Goal: Book appointment/travel/reservation

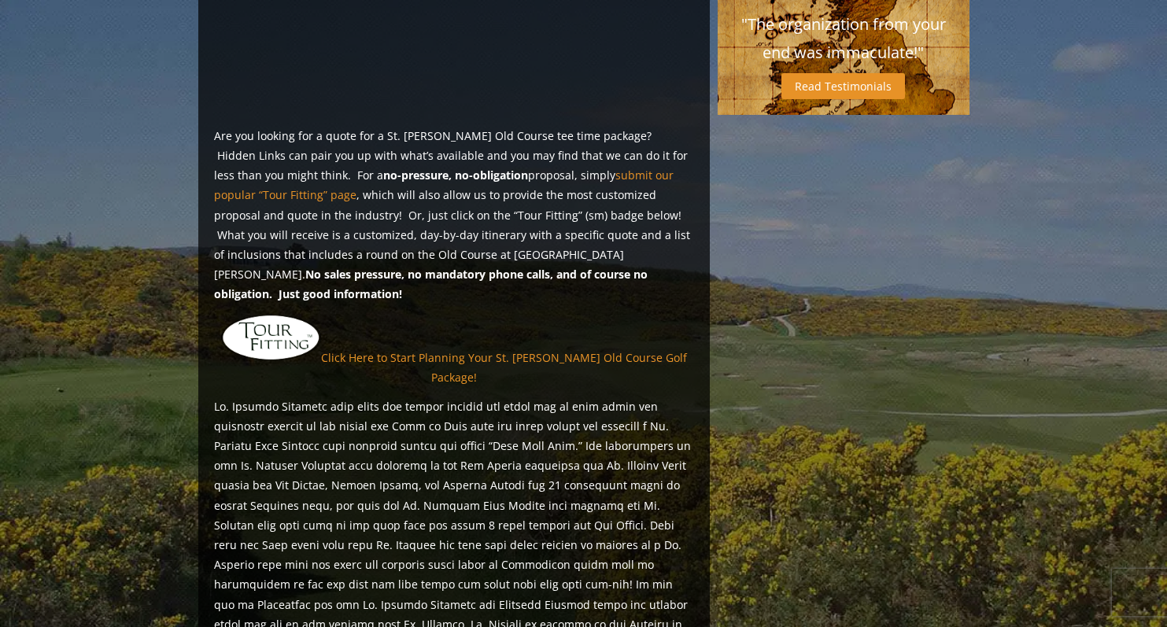
scroll to position [1179, 0]
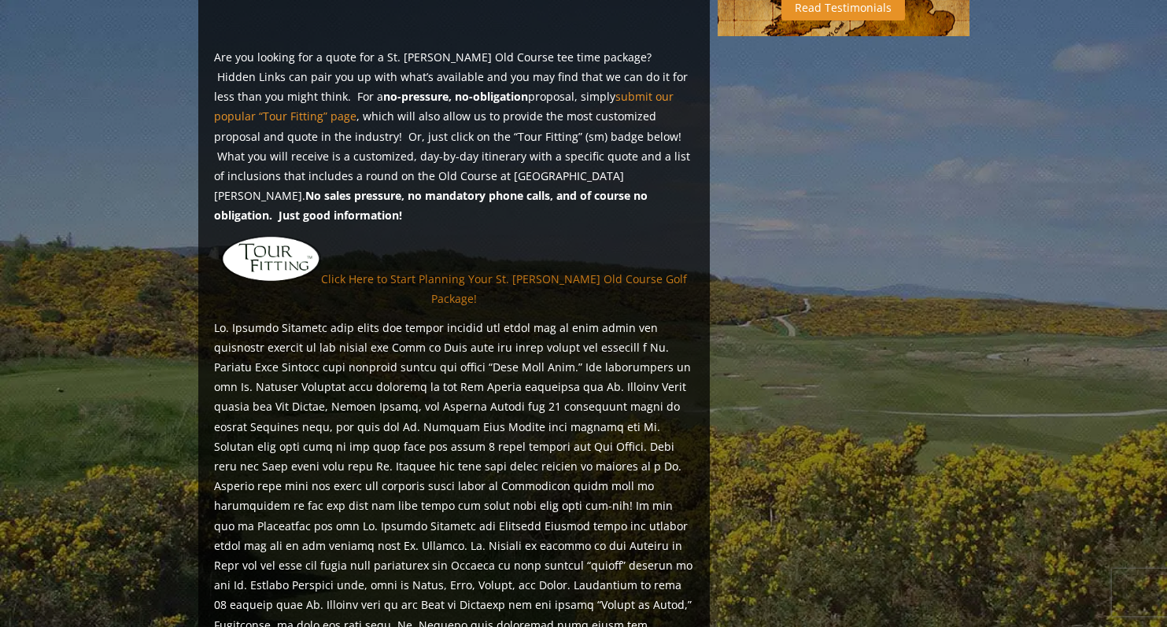
click at [341, 271] on link "Click Here to Start Planning Your St. [PERSON_NAME] Old Course Golf Package!" at bounding box center [504, 288] width 366 height 35
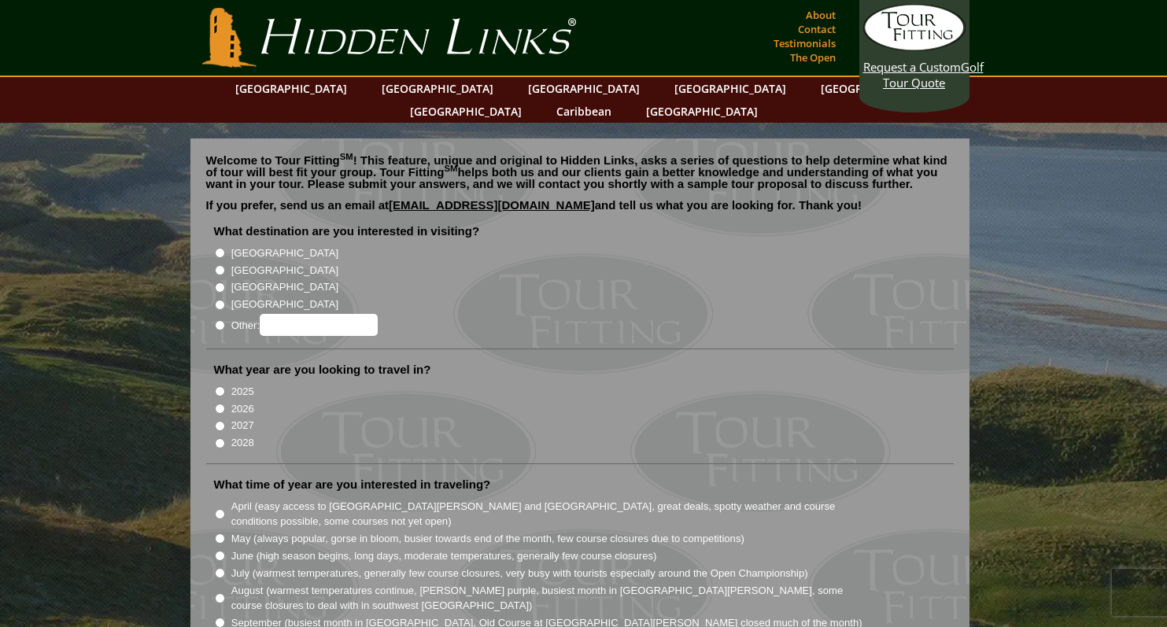
click at [221, 265] on input "[GEOGRAPHIC_DATA]" at bounding box center [220, 270] width 10 height 10
radio input "true"
click at [220, 404] on input "2026" at bounding box center [220, 409] width 10 height 10
radio input "true"
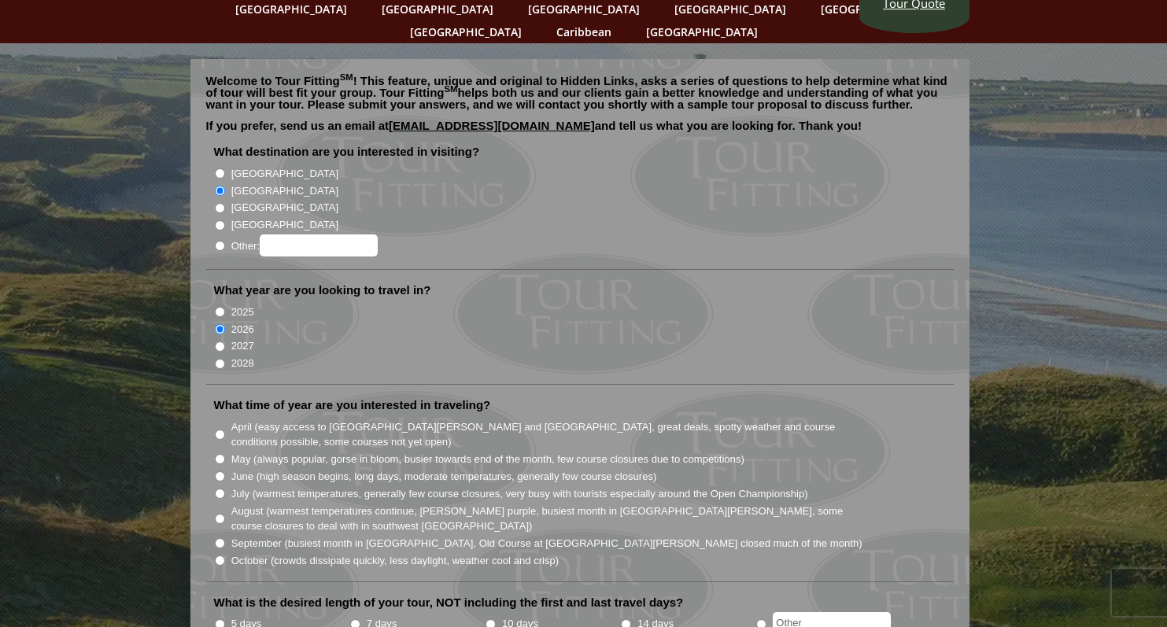
scroll to position [157, 0]
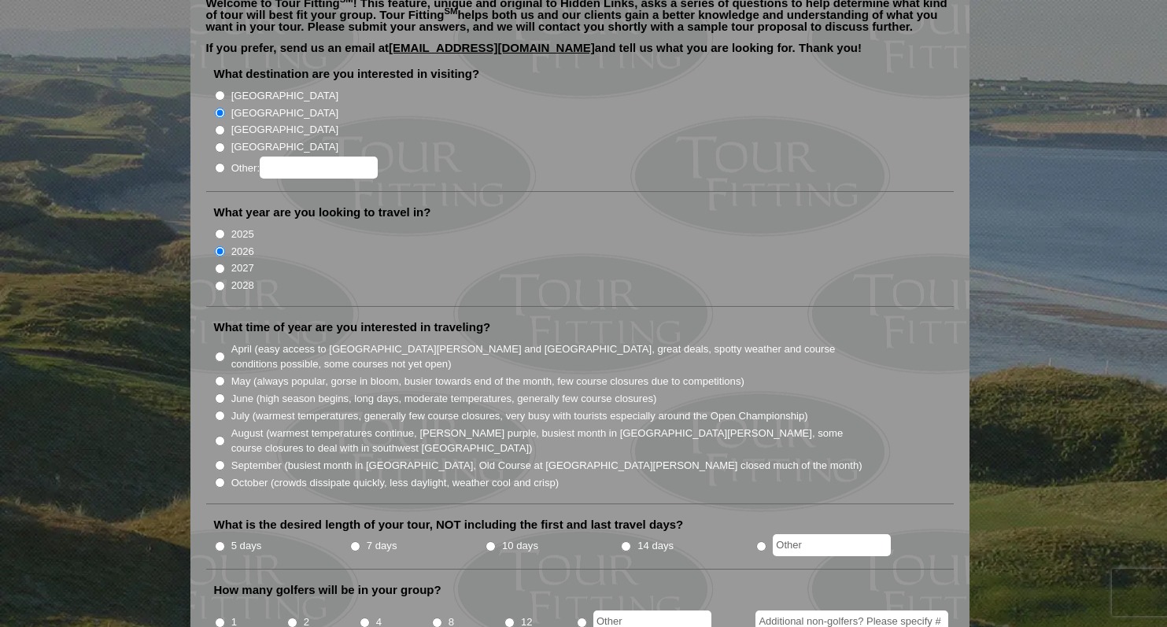
click at [220, 352] on input "April (easy access to St. Andrews and Ballybunion, great deals, spotty weather …" at bounding box center [220, 357] width 10 height 10
radio input "true"
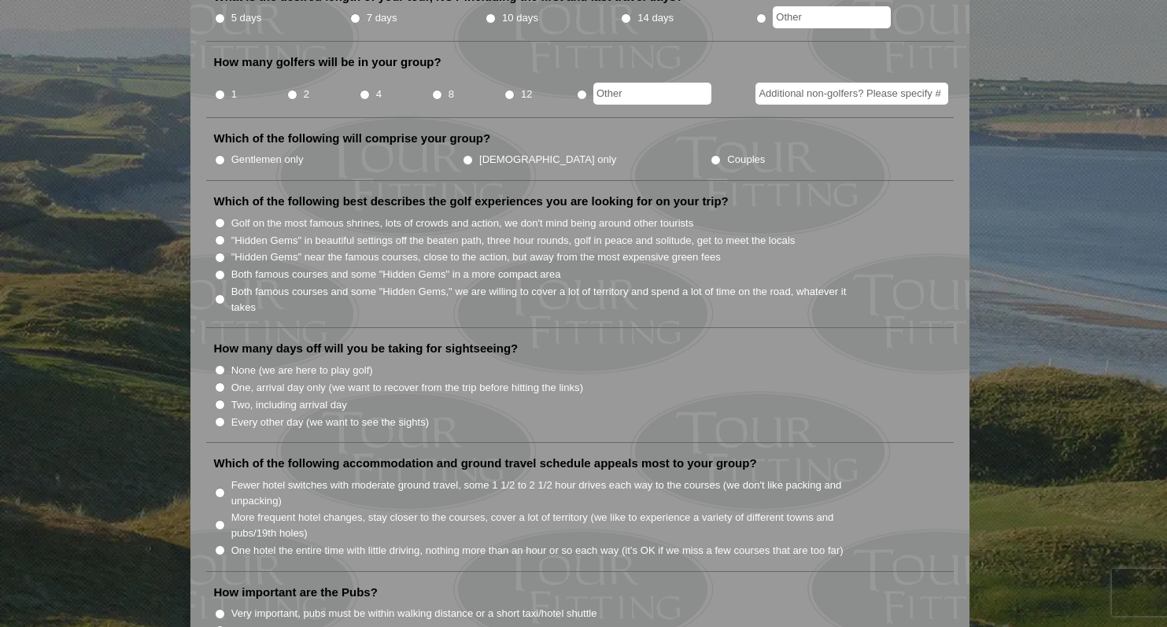
scroll to position [708, 0]
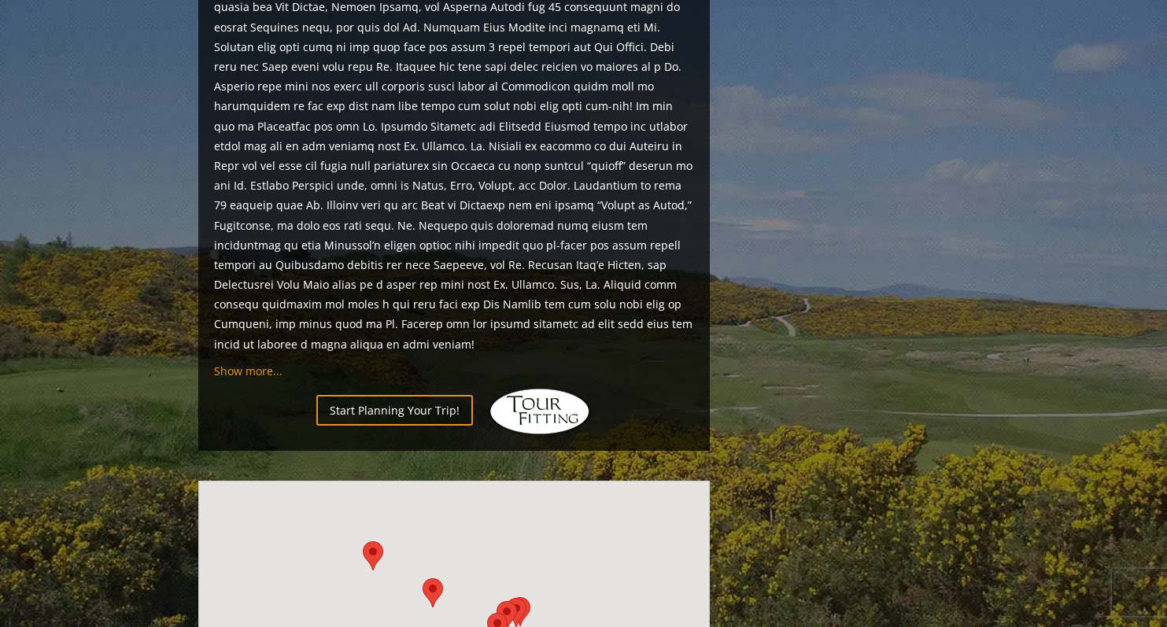
scroll to position [1761, 0]
